Goal: Navigation & Orientation: Understand site structure

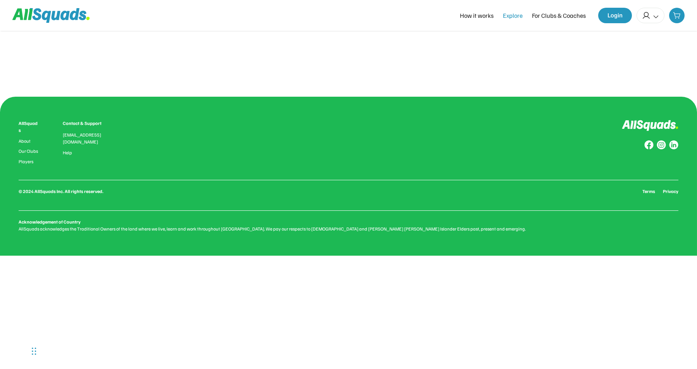
click at [475, 14] on div "How it works" at bounding box center [477, 15] width 34 height 9
click at [522, 15] on div "Explore" at bounding box center [513, 15] width 20 height 9
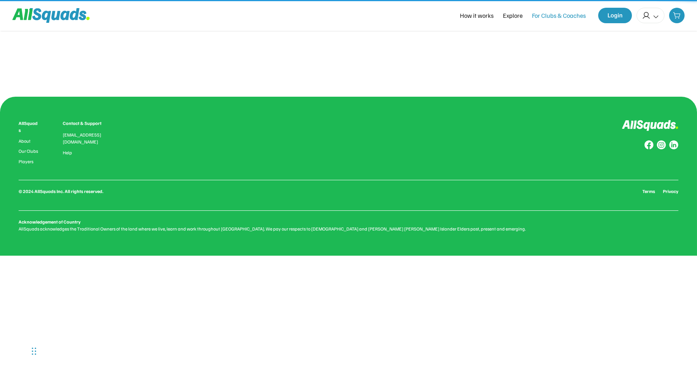
click at [539, 12] on div "For Clubs & Coaches" at bounding box center [559, 15] width 54 height 9
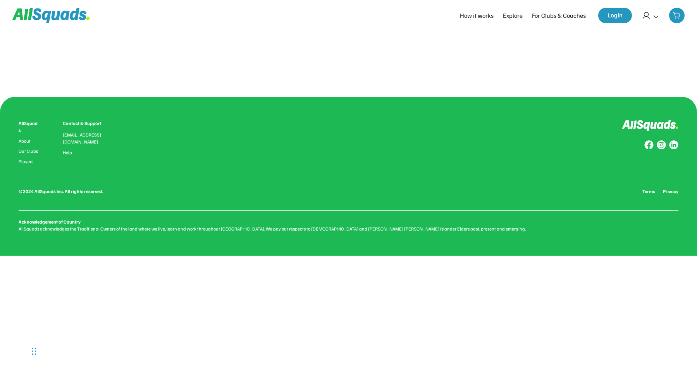
click at [58, 15] on icon at bounding box center [55, 15] width 9 height 9
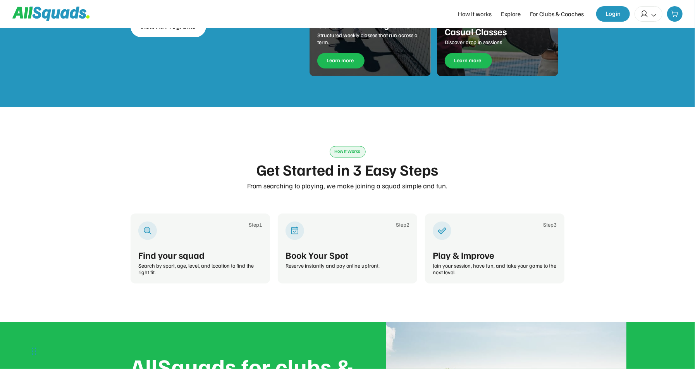
scroll to position [1123, 0]
